Goal: Task Accomplishment & Management: Use online tool/utility

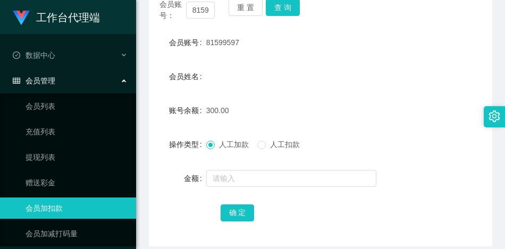
scroll to position [88, 0]
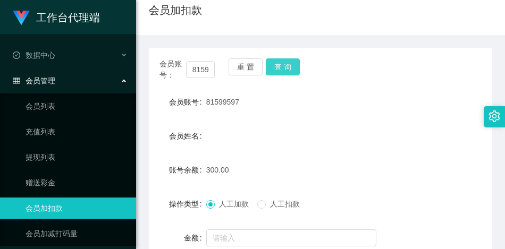
click at [283, 69] on button "查 询" at bounding box center [283, 66] width 34 height 17
click at [283, 69] on div "会员账号： 81599597 重 置 查 询" at bounding box center [320, 69] width 343 height 22
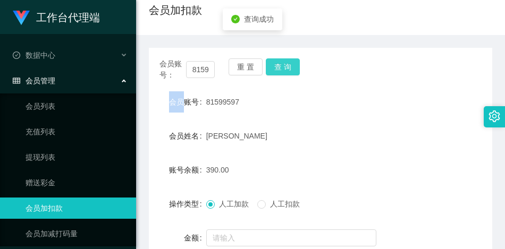
click at [283, 69] on button "查 询" at bounding box center [283, 66] width 34 height 17
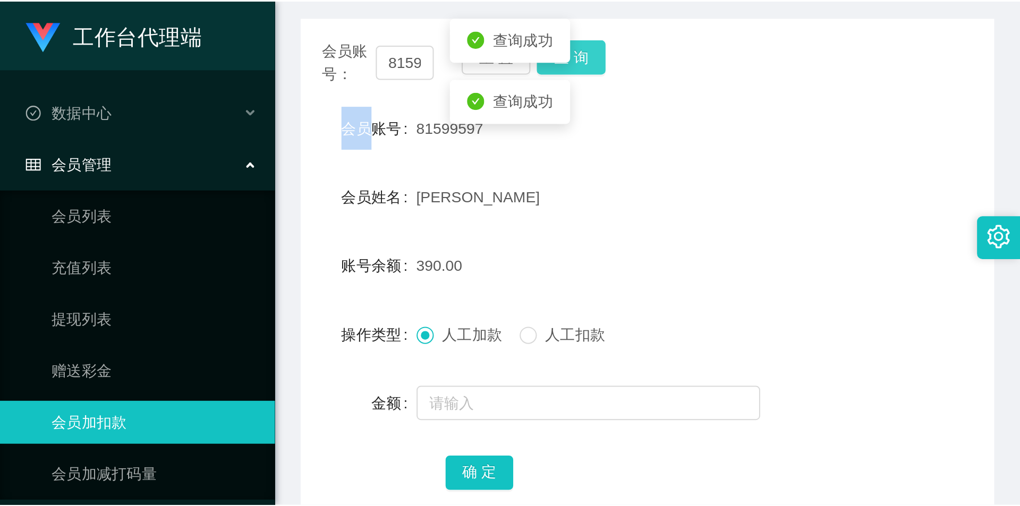
scroll to position [194, 0]
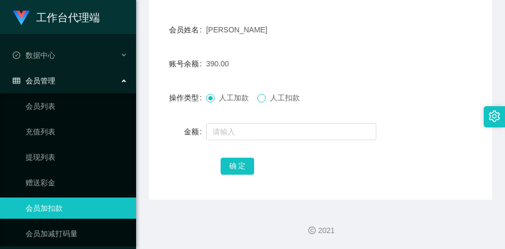
click at [266, 99] on span at bounding box center [261, 98] width 9 height 9
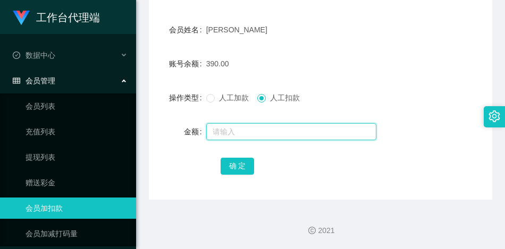
click at [240, 130] on input "text" at bounding box center [291, 131] width 170 height 17
type input "390"
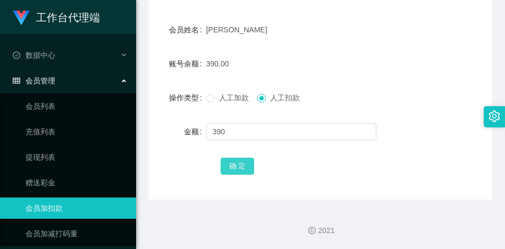
click at [234, 163] on button "确 定" at bounding box center [238, 166] width 34 height 17
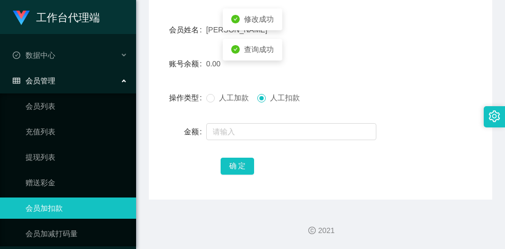
click at [346, 61] on div "0.00" at bounding box center [306, 63] width 200 height 21
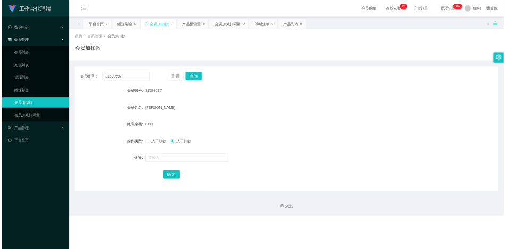
scroll to position [0, 0]
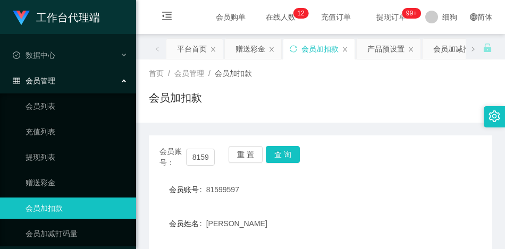
click at [294, 95] on div "会员加扣款" at bounding box center [320, 102] width 343 height 24
drag, startPoint x: 281, startPoint y: 112, endPoint x: 264, endPoint y: 112, distance: 17.0
click at [281, 112] on div "会员加扣款" at bounding box center [320, 102] width 343 height 24
drag, startPoint x: 206, startPoint y: 153, endPoint x: 167, endPoint y: 154, distance: 38.8
click at [167, 154] on div "会员账号： 81599597" at bounding box center [186, 157] width 55 height 22
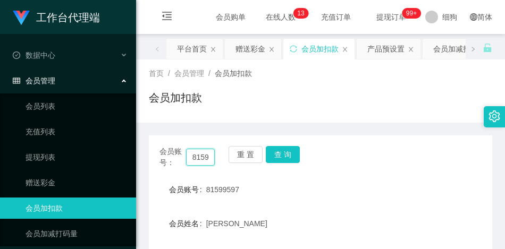
type input "9597"
drag, startPoint x: 206, startPoint y: 156, endPoint x: 174, endPoint y: 155, distance: 32.4
click at [174, 155] on div "会员账号： 9597" at bounding box center [186, 157] width 55 height 22
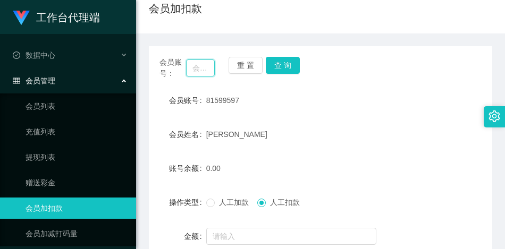
scroll to position [106, 0]
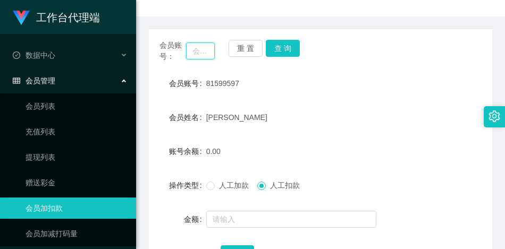
paste input "97284889"
type input "97284889"
click at [280, 52] on button "查 询" at bounding box center [283, 48] width 34 height 17
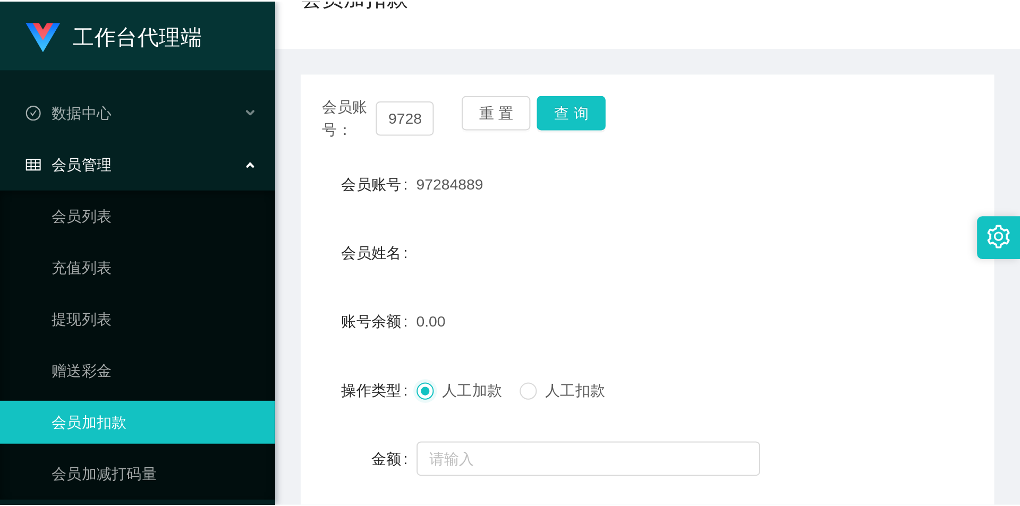
scroll to position [0, 0]
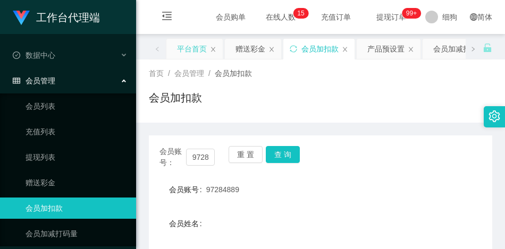
click at [187, 52] on div "平台首页" at bounding box center [192, 49] width 30 height 20
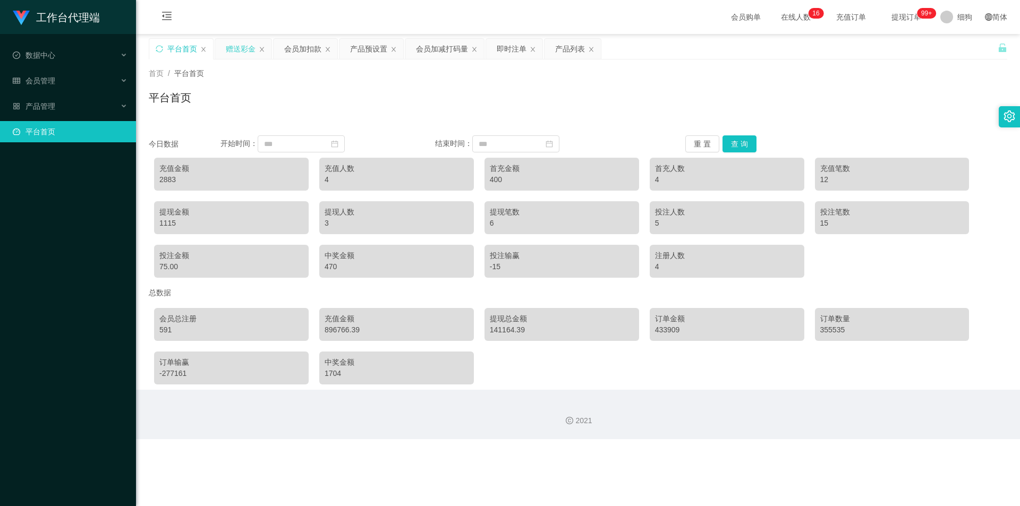
click at [234, 54] on div "赠送彩金" at bounding box center [241, 49] width 30 height 20
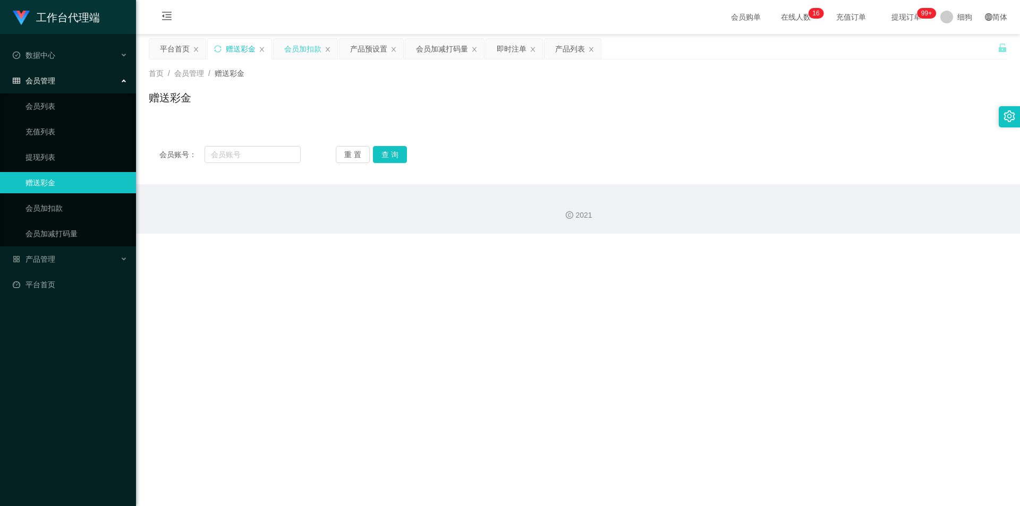
click at [289, 48] on div "会员加扣款" at bounding box center [302, 49] width 37 height 20
